Goal: Task Accomplishment & Management: Manage account settings

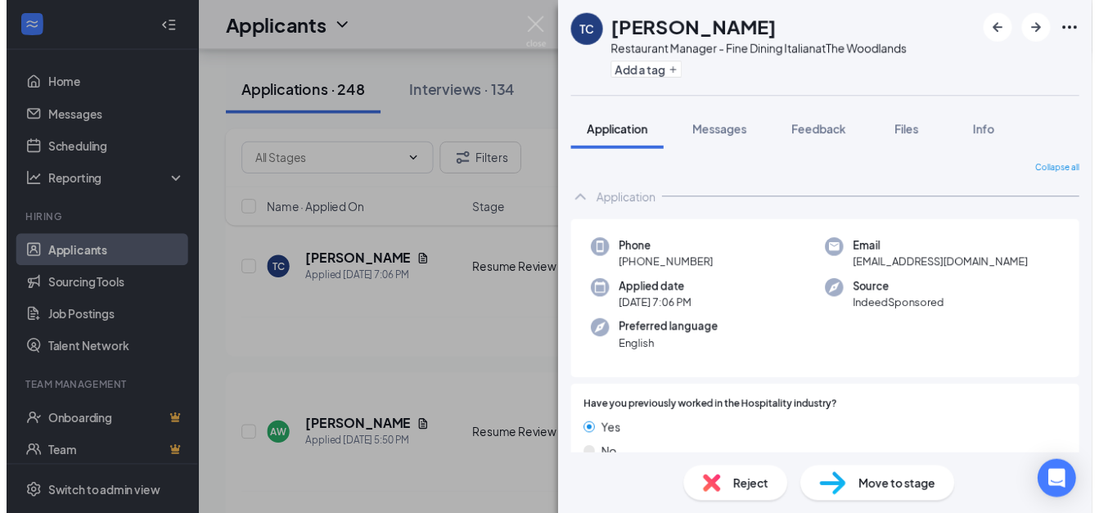
scroll to position [348, 0]
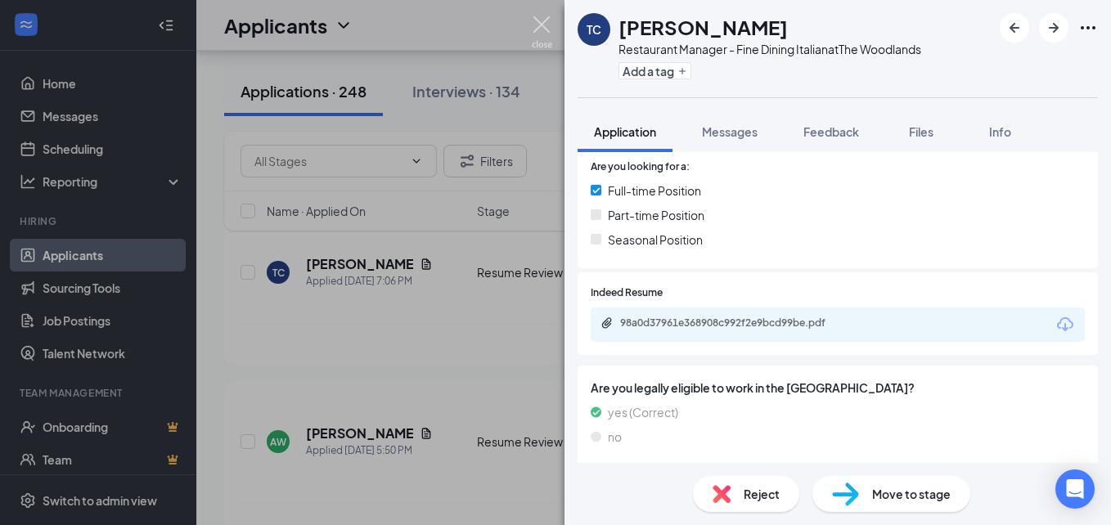
click at [534, 32] on img at bounding box center [542, 32] width 20 height 32
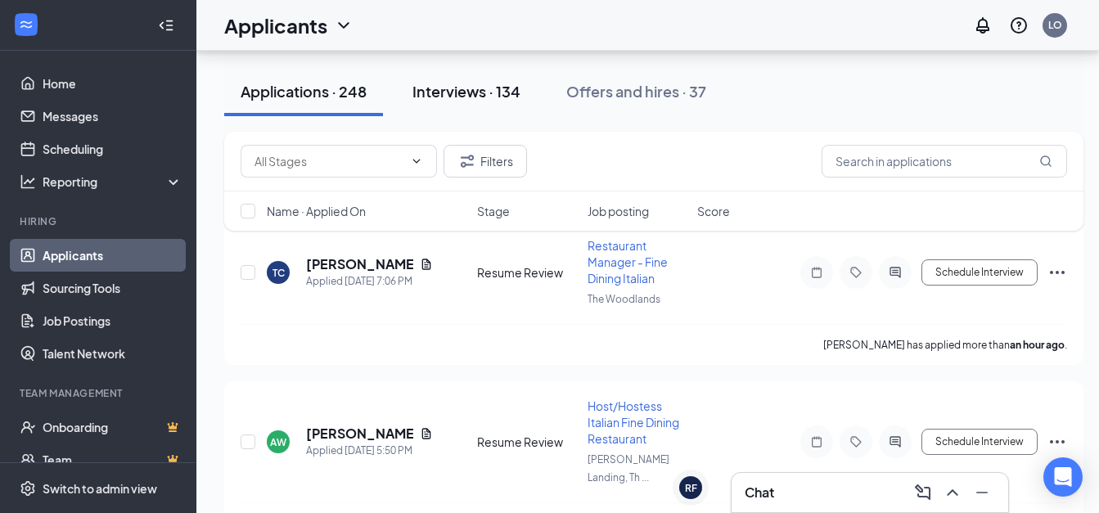
click at [467, 95] on div "Interviews · 134" at bounding box center [466, 91] width 108 height 20
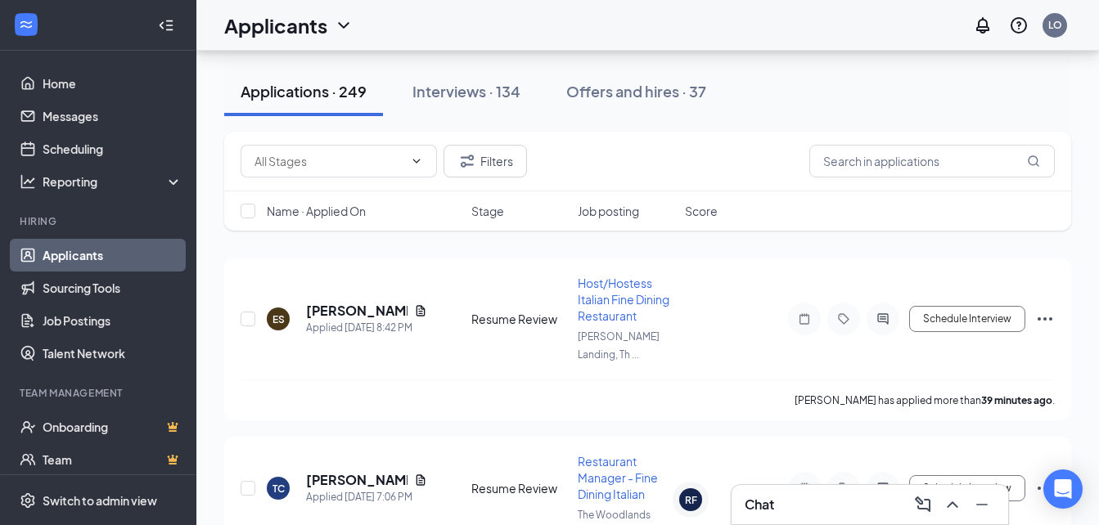
scroll to position [197, 0]
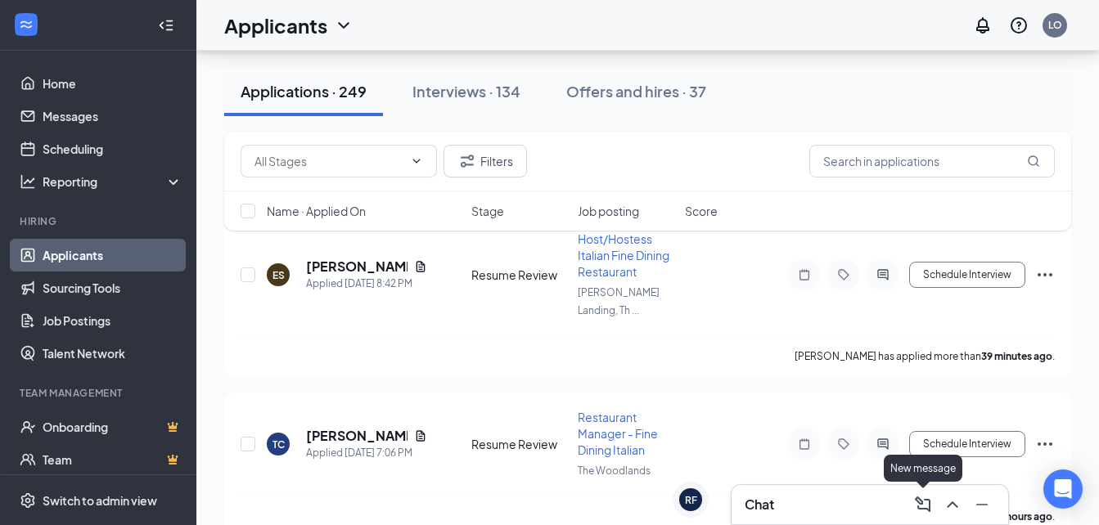
click at [922, 504] on icon "ComposeMessage" at bounding box center [923, 505] width 16 height 16
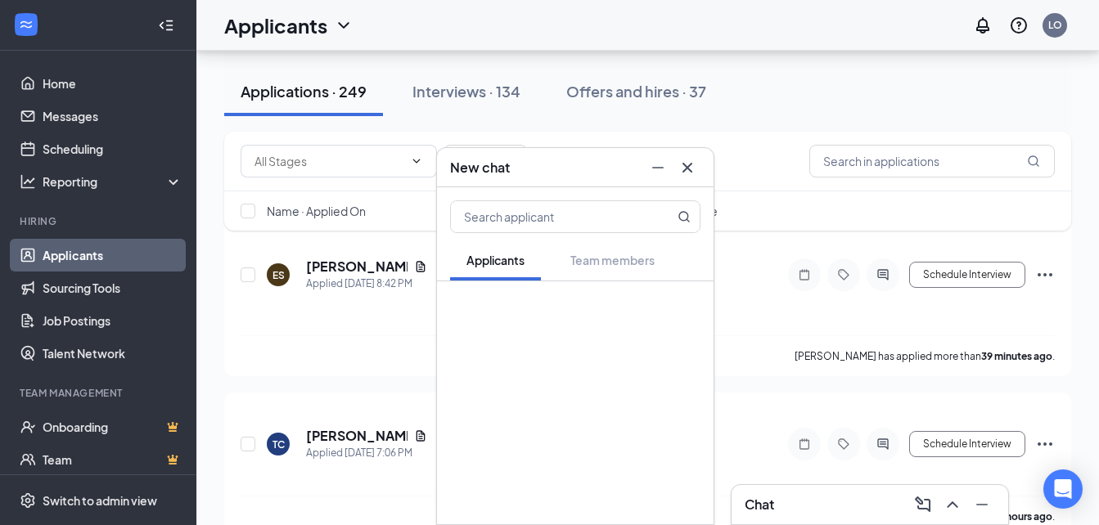
click at [684, 164] on icon "Cross" at bounding box center [687, 167] width 10 height 10
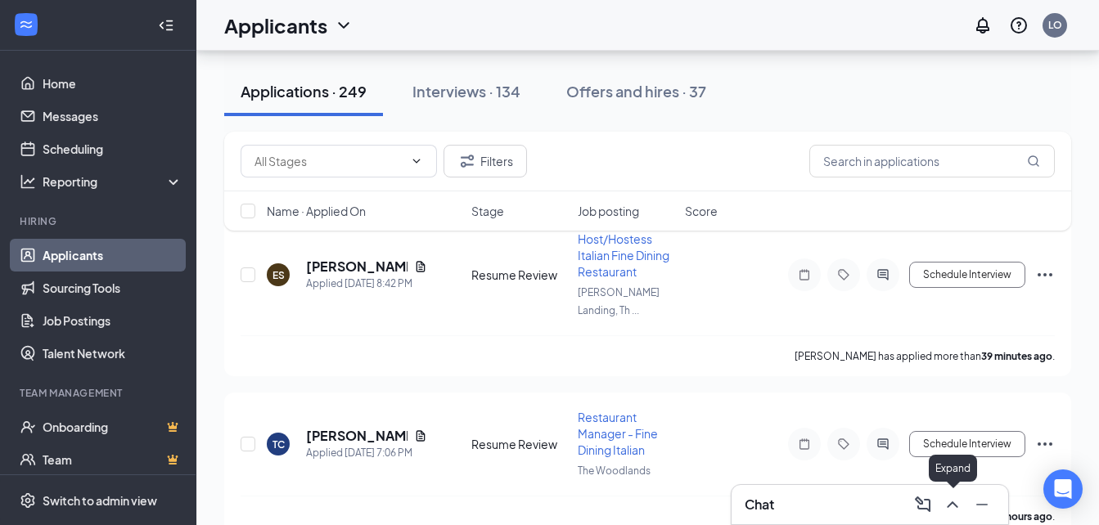
click at [952, 505] on icon "ChevronUp" at bounding box center [953, 505] width 20 height 20
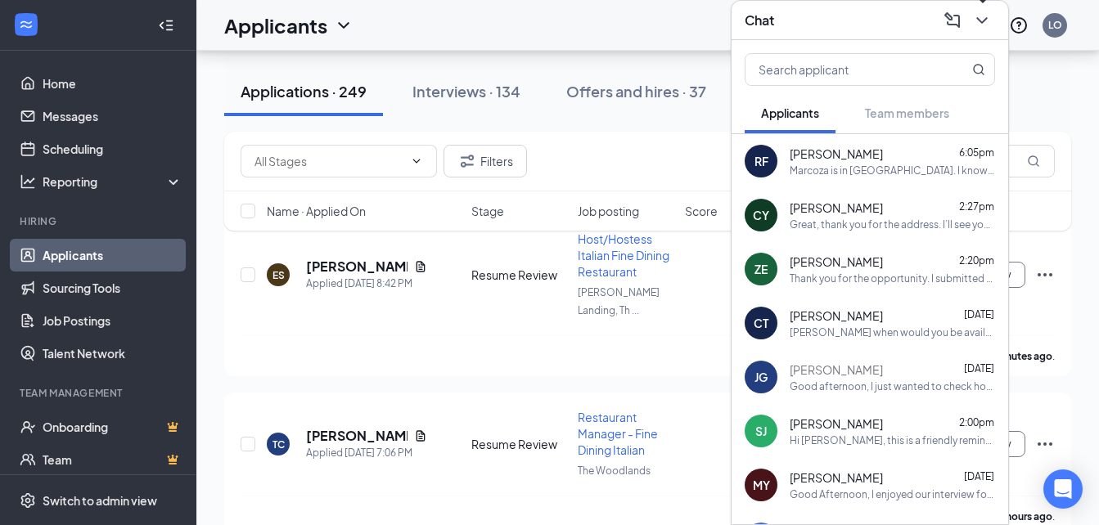
click at [974, 13] on icon "ChevronDown" at bounding box center [982, 21] width 20 height 20
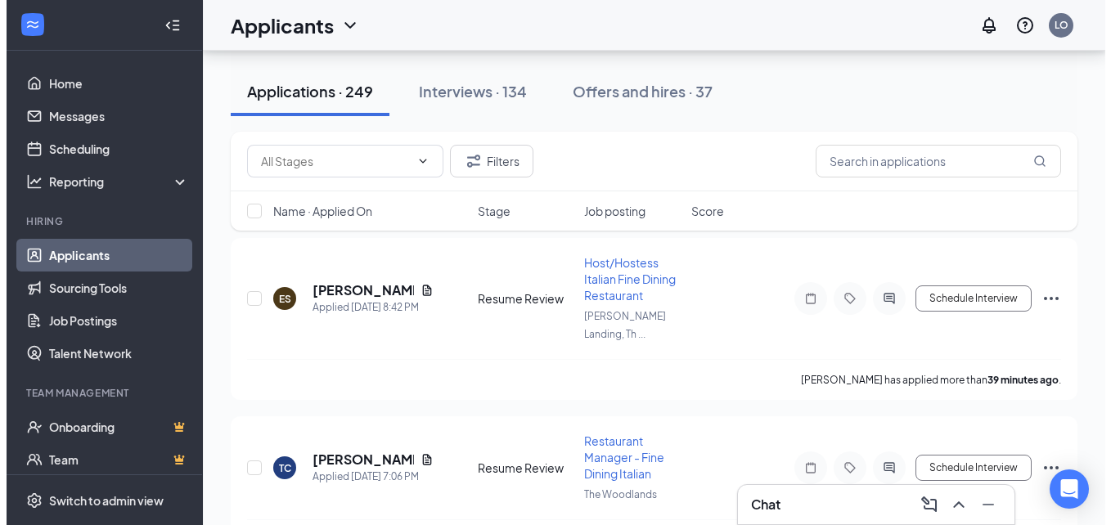
scroll to position [194, 0]
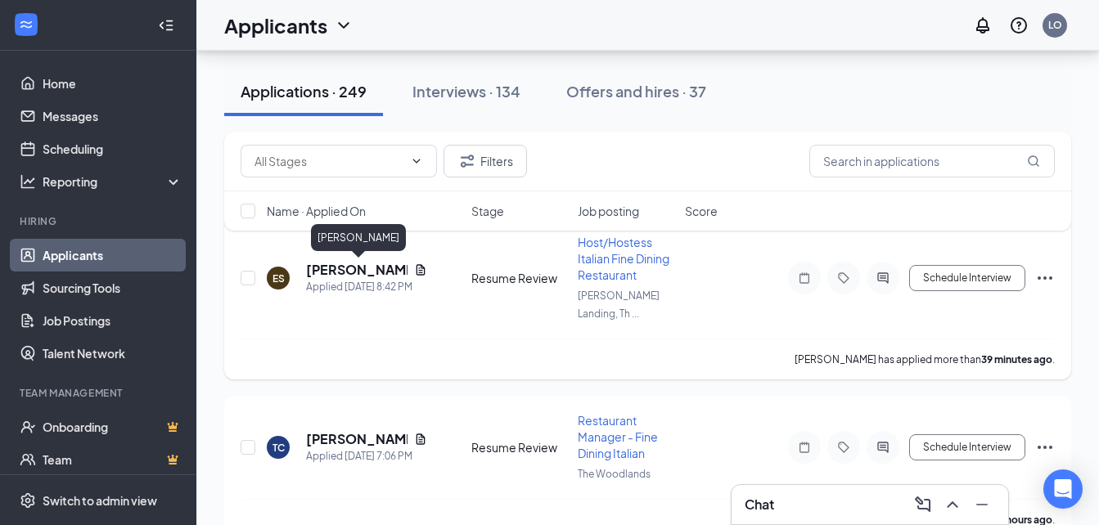
click at [330, 263] on h5 "EMMA SHELDON" at bounding box center [356, 270] width 101 height 18
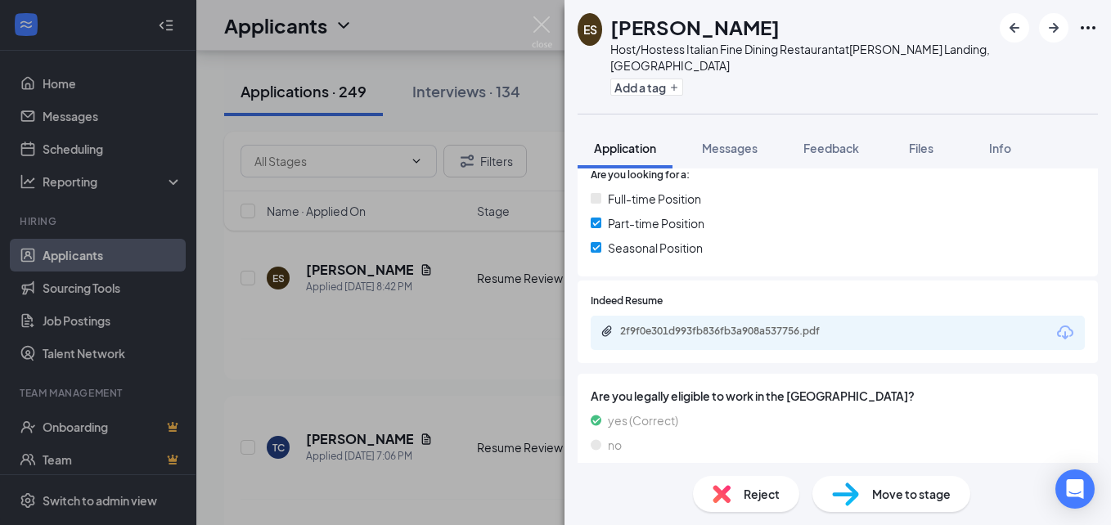
scroll to position [371, 0]
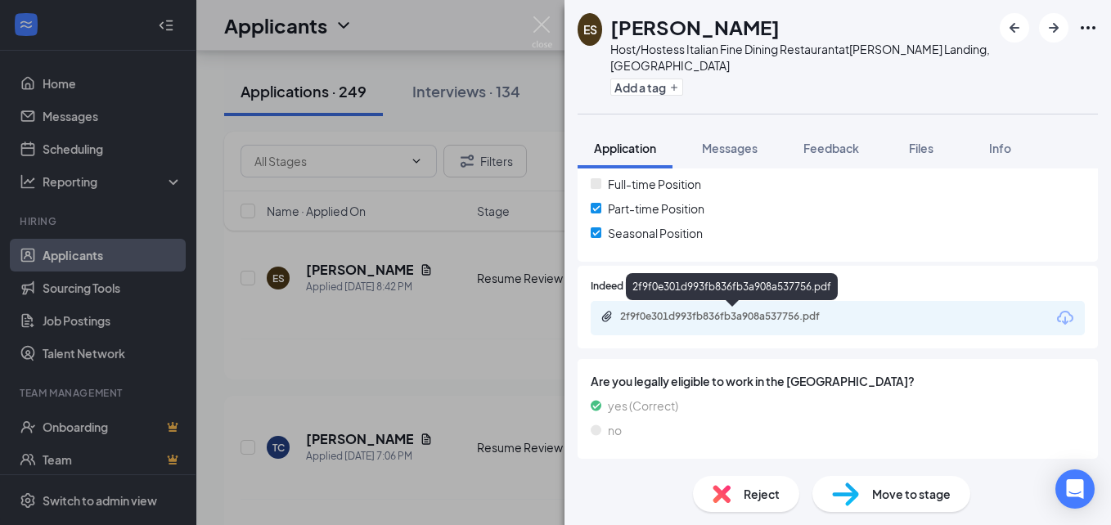
click at [790, 317] on div "2f9f0e301d993fb836fb3a908a537756.pdf" at bounding box center [734, 316] width 229 height 13
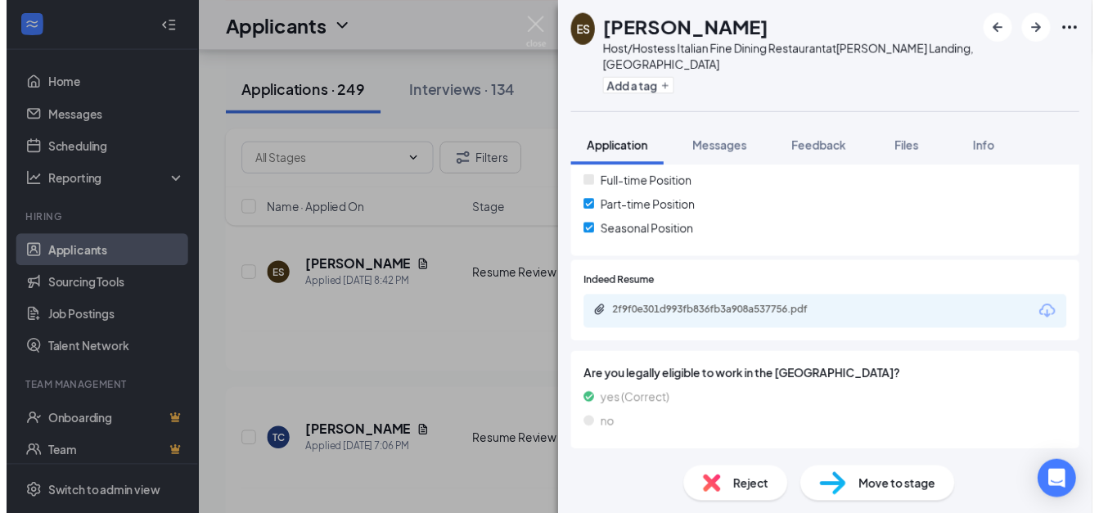
scroll to position [364, 0]
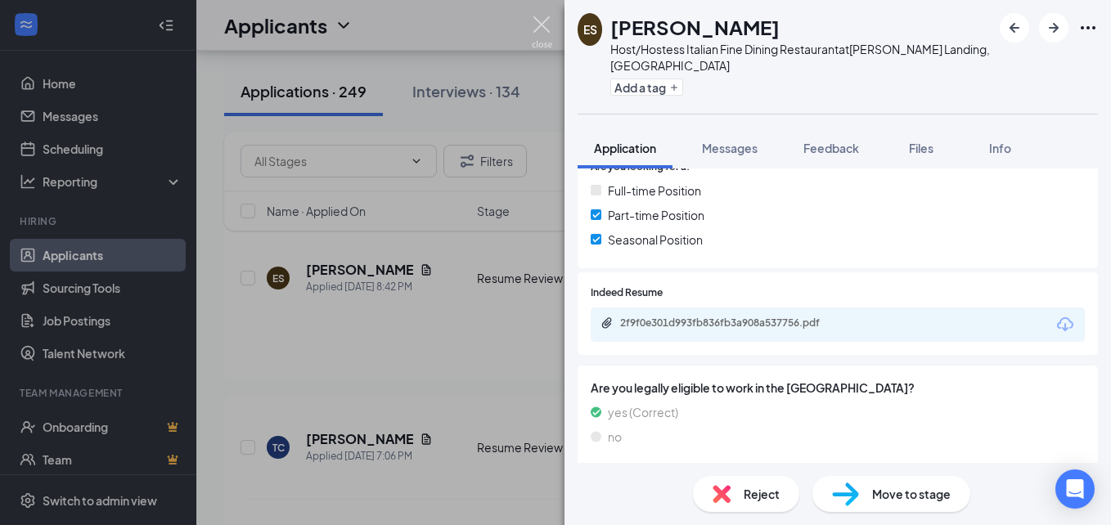
click at [542, 30] on img at bounding box center [542, 32] width 20 height 32
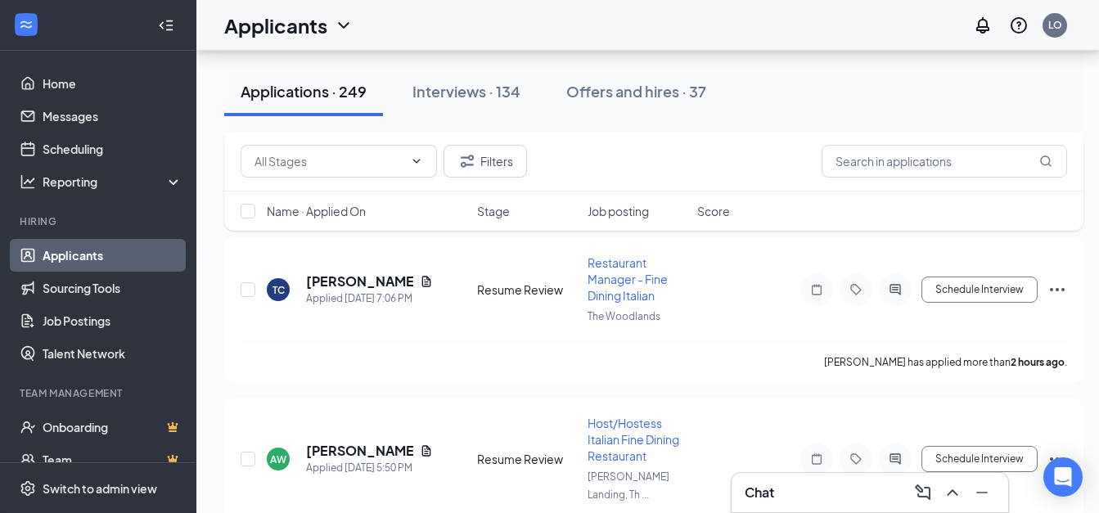
scroll to position [358, 0]
